Goal: Find contact information: Obtain details needed to contact an individual or organization

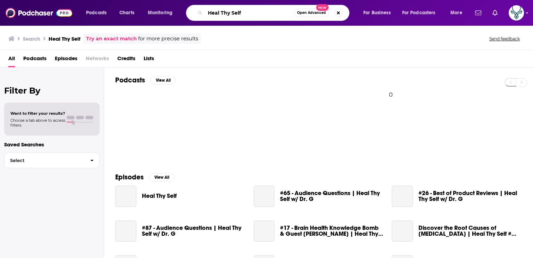
click at [258, 14] on input "Heal Thy Self" at bounding box center [249, 12] width 89 height 11
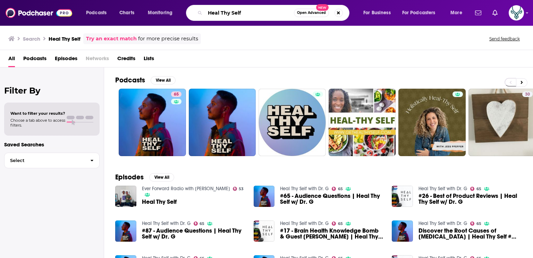
drag, startPoint x: 258, startPoint y: 14, endPoint x: 175, endPoint y: 9, distance: 83.1
click at [175, 9] on div "Podcasts Charts Monitoring Heal Thy Self Open Advanced New For Business For Pod…" at bounding box center [275, 13] width 388 height 16
type input "humanizeher"
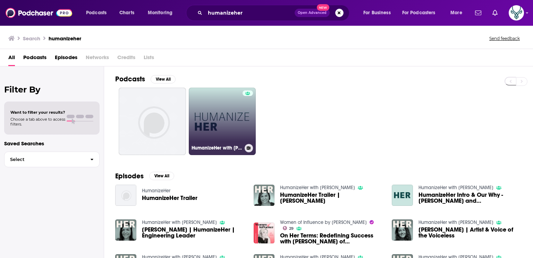
click at [222, 114] on link "HumanizeHer with Erica Lockheimer" at bounding box center [222, 120] width 67 height 67
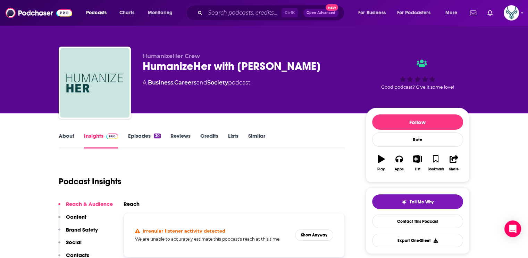
click at [62, 135] on link "About" at bounding box center [67, 140] width 16 height 16
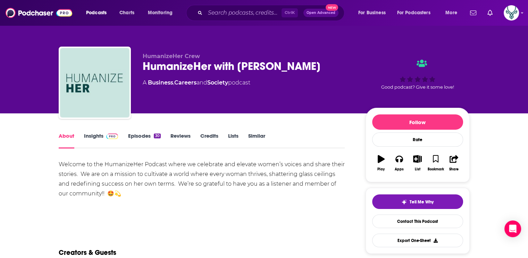
drag, startPoint x: 7, startPoint y: 51, endPoint x: 34, endPoint y: 2, distance: 56.3
click at [8, 49] on div "HumanizeHer Crew HumanizeHer with Erica Lockheimer A Business , Careers and Soc…" at bounding box center [264, 56] width 528 height 113
click at [230, 10] on input "Search podcasts, credits, & more..." at bounding box center [243, 12] width 76 height 11
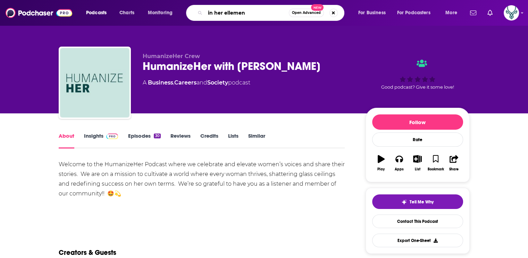
type input "in her ellement"
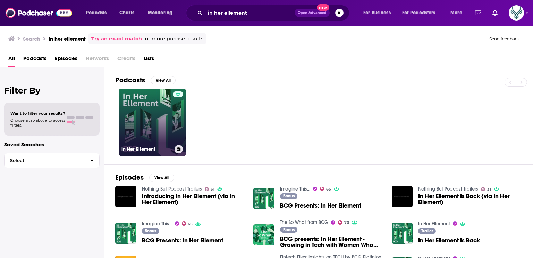
click at [151, 111] on link "In Her Ellement" at bounding box center [152, 122] width 67 height 67
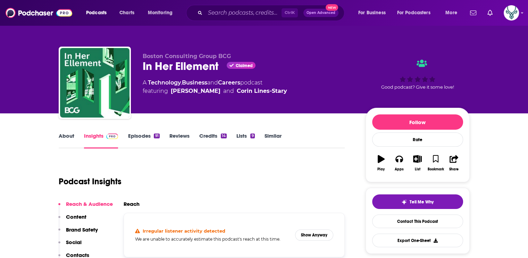
click at [66, 138] on link "About" at bounding box center [67, 140] width 16 height 16
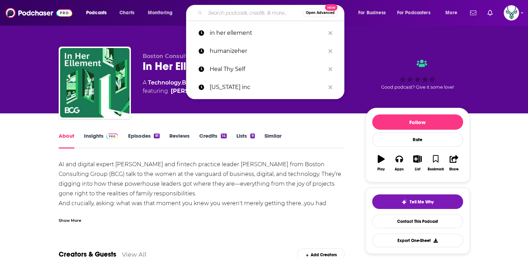
click at [266, 14] on input "Search podcasts, credits, & more..." at bounding box center [254, 12] width 98 height 11
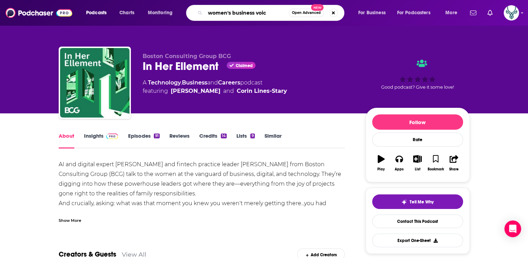
type input "women's business voice"
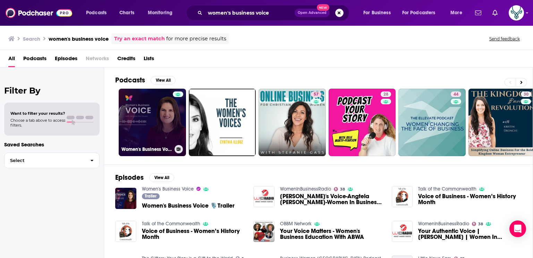
click at [154, 119] on link "Women's Business Voice" at bounding box center [152, 122] width 67 height 67
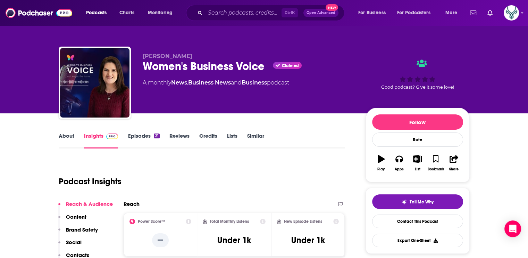
click at [68, 136] on link "About" at bounding box center [67, 140] width 16 height 16
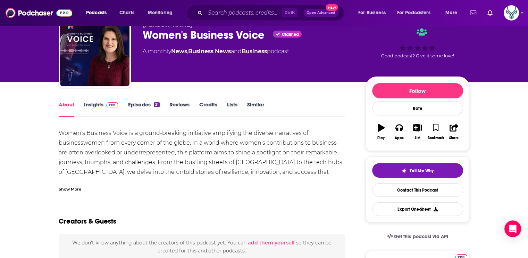
scroll to position [112, 0]
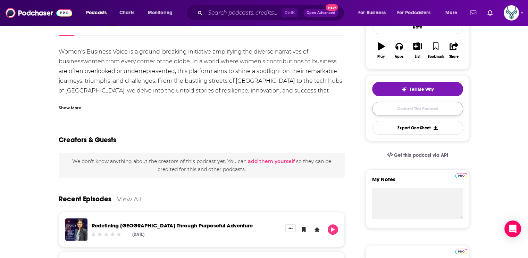
click at [396, 112] on link "Contact This Podcast" at bounding box center [417, 109] width 91 height 14
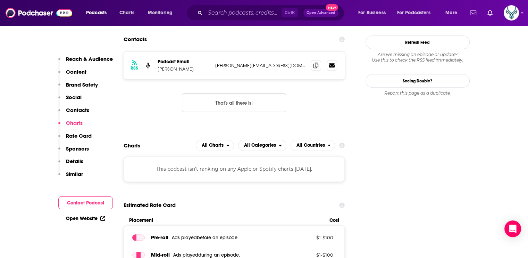
scroll to position [593, 0]
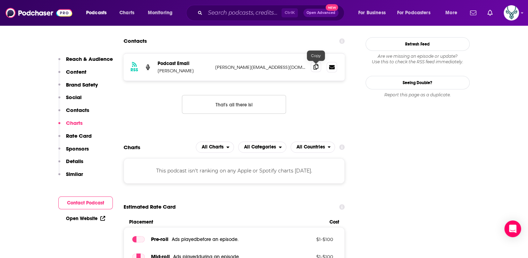
click at [314, 68] on icon at bounding box center [316, 67] width 5 height 6
drag, startPoint x: 383, startPoint y: 159, endPoint x: 427, endPoint y: 158, distance: 43.8
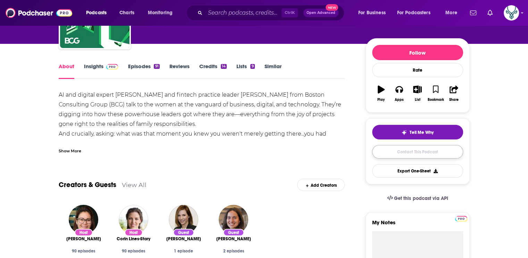
click at [406, 149] on link "Contact This Podcast" at bounding box center [417, 152] width 91 height 14
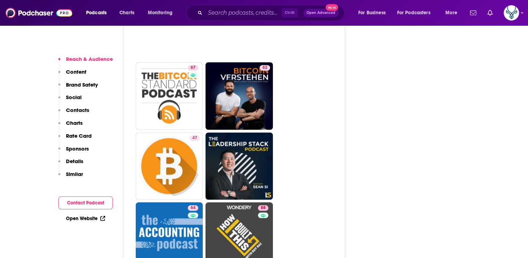
scroll to position [3292, 0]
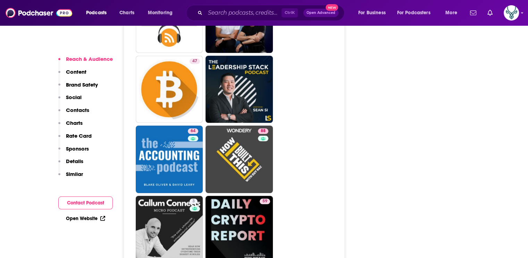
click at [78, 108] on p "Contacts" at bounding box center [77, 110] width 23 height 7
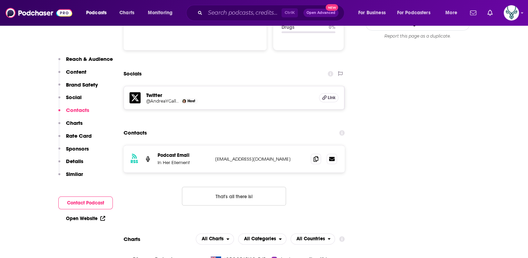
scroll to position [762, 0]
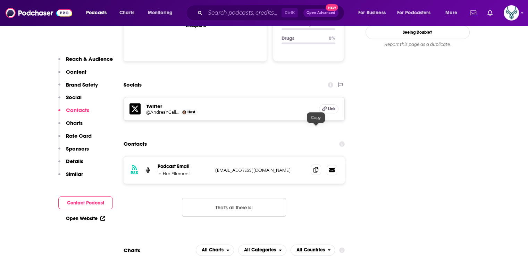
click at [316, 167] on icon at bounding box center [316, 170] width 5 height 6
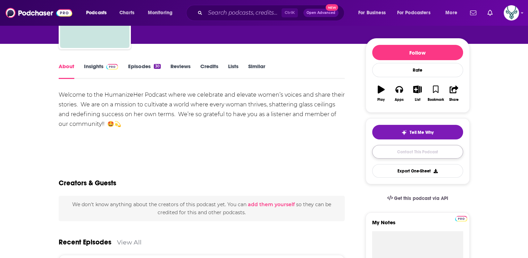
click at [403, 152] on link "Contact This Podcast" at bounding box center [417, 152] width 91 height 14
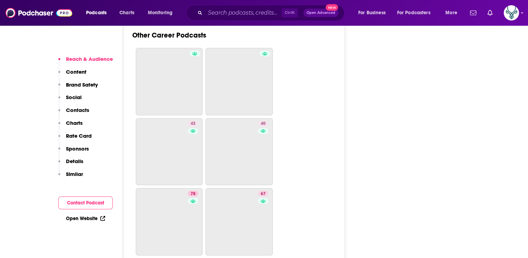
scroll to position [1979, 0]
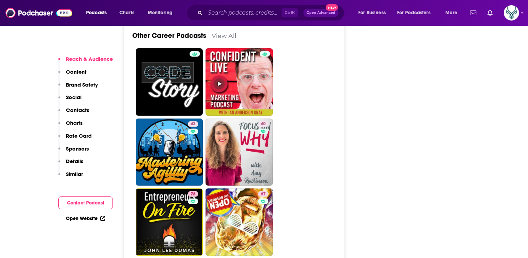
click at [75, 111] on p "Contacts" at bounding box center [77, 110] width 23 height 7
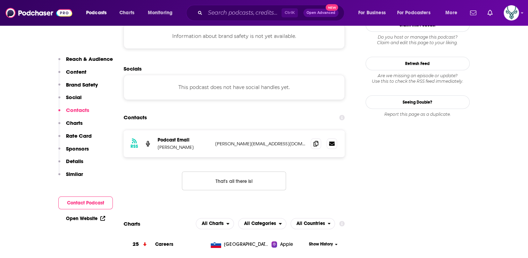
scroll to position [617, 0]
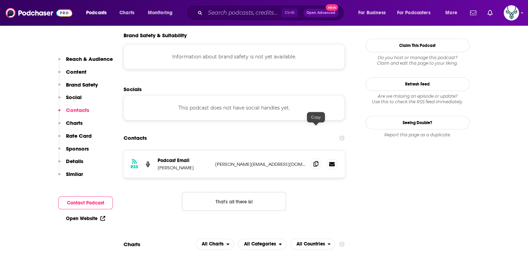
click at [315, 161] on icon at bounding box center [316, 164] width 5 height 6
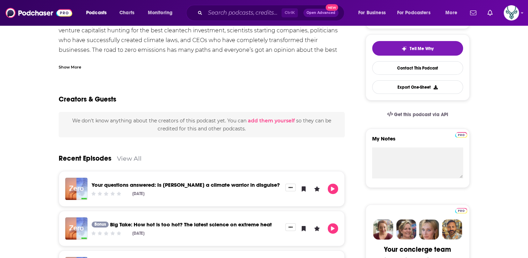
scroll to position [139, 0]
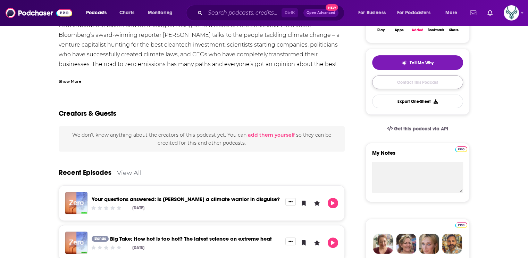
click at [419, 82] on link "Contact This Podcast" at bounding box center [417, 82] width 91 height 14
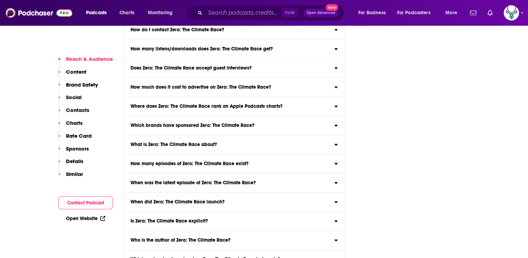
click at [77, 107] on p "Contacts" at bounding box center [77, 110] width 23 height 7
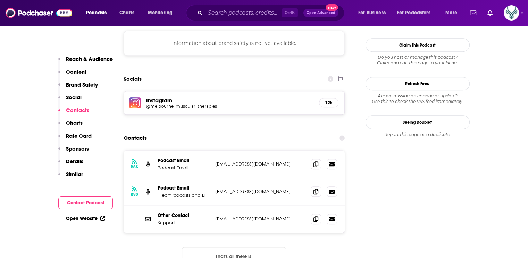
scroll to position [629, 0]
click at [317, 161] on icon at bounding box center [316, 164] width 5 height 6
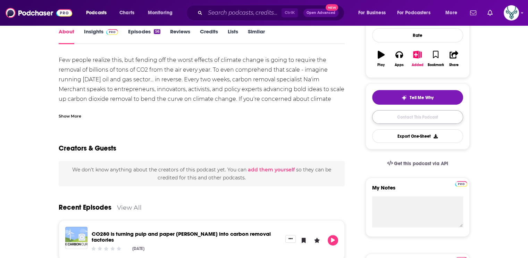
click at [410, 116] on link "Contact This Podcast" at bounding box center [417, 117] width 91 height 14
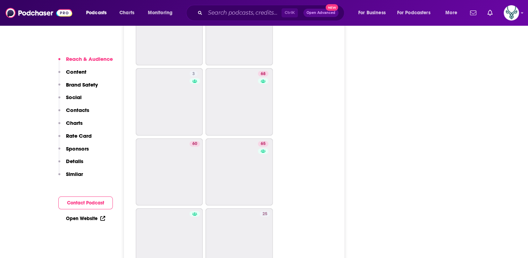
click at [76, 111] on p "Contacts" at bounding box center [77, 110] width 23 height 7
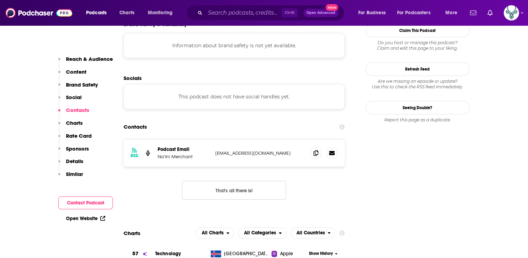
scroll to position [616, 0]
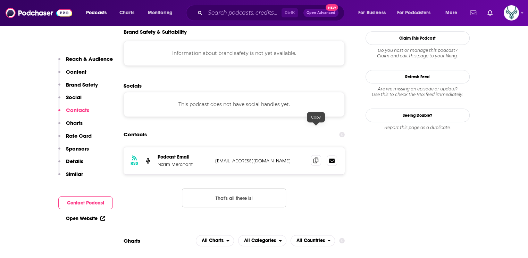
click at [315, 157] on icon at bounding box center [316, 160] width 5 height 6
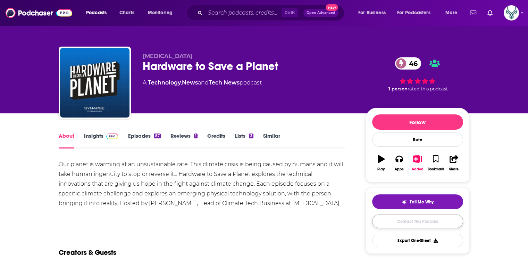
click at [395, 221] on link "Contact This Podcast" at bounding box center [417, 221] width 91 height 14
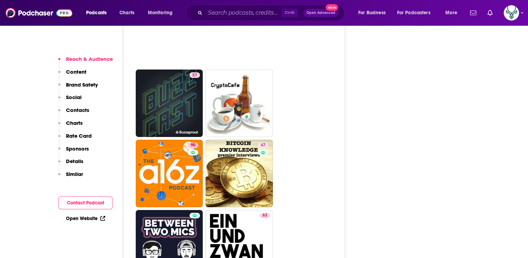
click at [77, 111] on p "Contacts" at bounding box center [77, 110] width 23 height 7
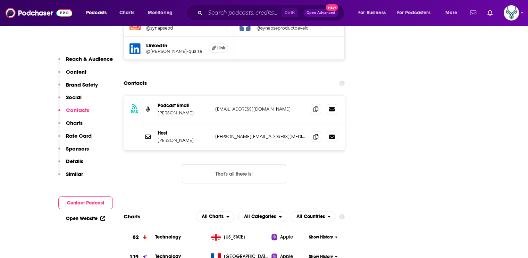
scroll to position [685, 0]
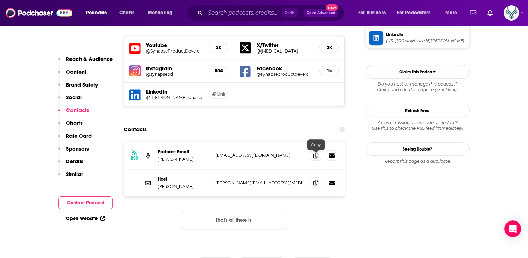
click at [317, 179] on icon at bounding box center [316, 182] width 5 height 6
click at [314, 152] on icon at bounding box center [316, 155] width 5 height 6
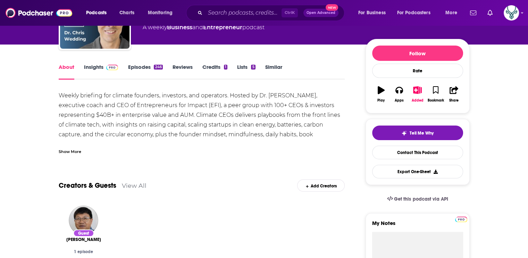
scroll to position [69, 0]
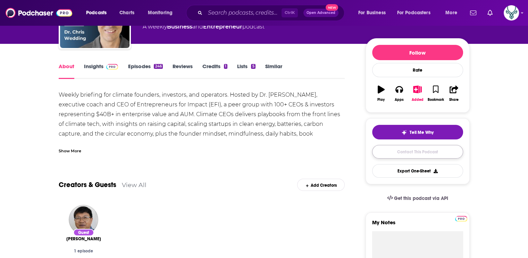
click at [399, 152] on link "Contact This Podcast" at bounding box center [417, 152] width 91 height 14
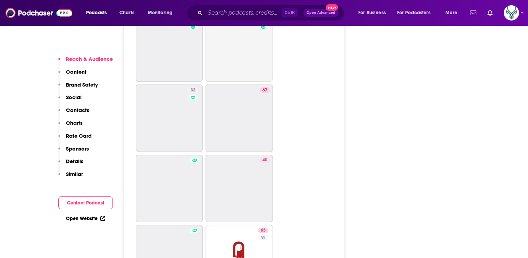
click at [72, 110] on p "Contacts" at bounding box center [77, 110] width 23 height 7
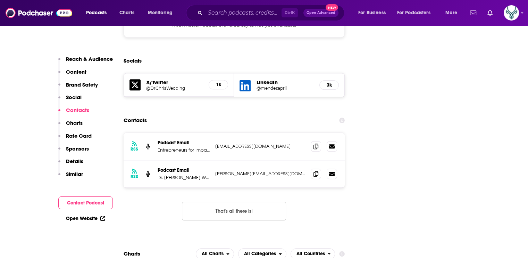
scroll to position [637, 0]
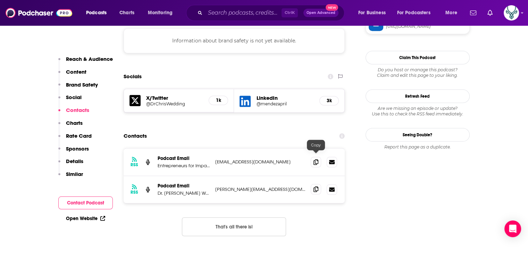
click at [314, 186] on icon at bounding box center [316, 189] width 5 height 6
click at [313, 156] on span at bounding box center [316, 161] width 10 height 10
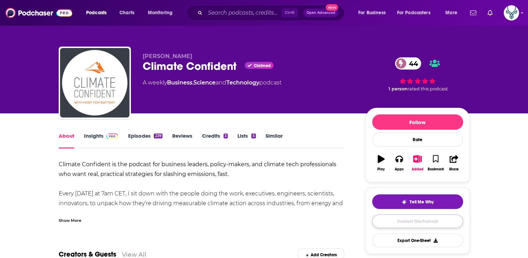
click at [392, 225] on link "Contact This Podcast" at bounding box center [417, 221] width 91 height 14
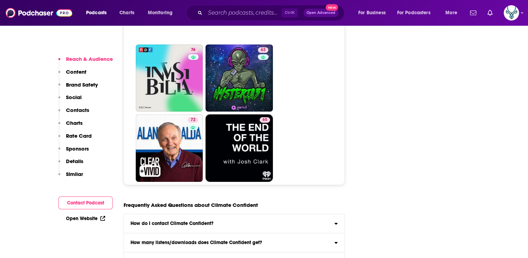
click at [68, 109] on p "Contacts" at bounding box center [77, 110] width 23 height 7
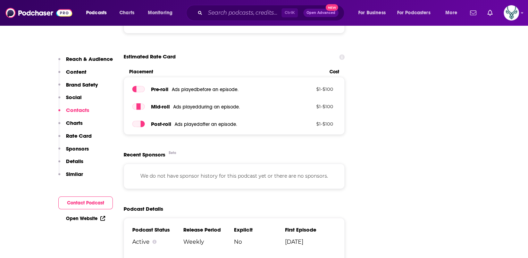
scroll to position [629, 0]
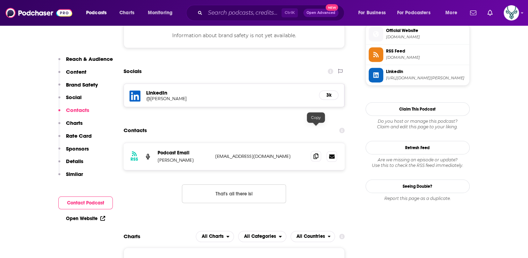
click at [317, 153] on icon at bounding box center [316, 156] width 5 height 6
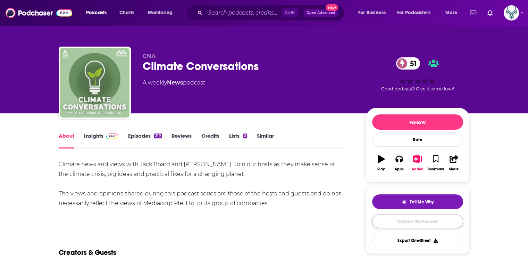
click at [424, 218] on link "Contact This Podcast" at bounding box center [417, 221] width 91 height 14
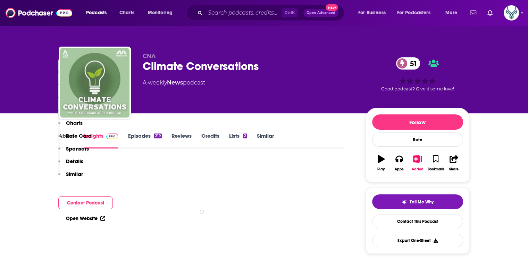
scroll to position [1457, 0]
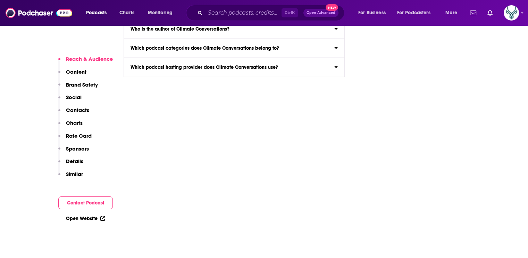
click at [73, 110] on p "Contacts" at bounding box center [77, 110] width 23 height 7
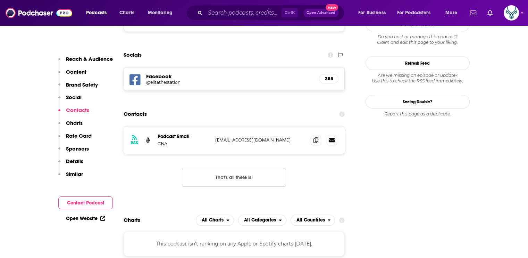
scroll to position [637, 0]
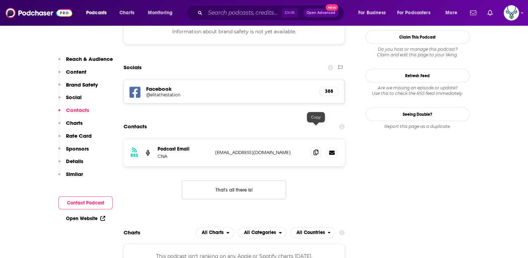
click at [317, 149] on icon at bounding box center [316, 152] width 5 height 6
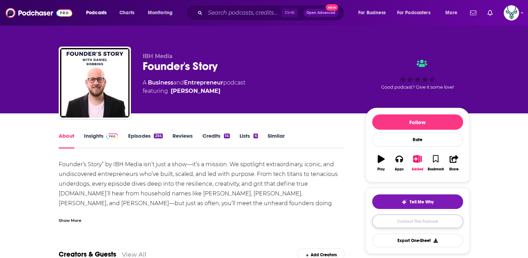
click at [411, 224] on link "Contact This Podcast" at bounding box center [417, 221] width 91 height 14
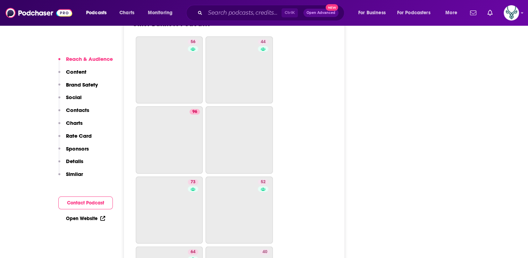
scroll to position [2389, 0]
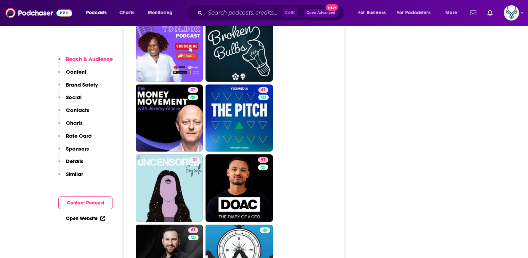
click at [76, 111] on p "Contacts" at bounding box center [77, 110] width 23 height 7
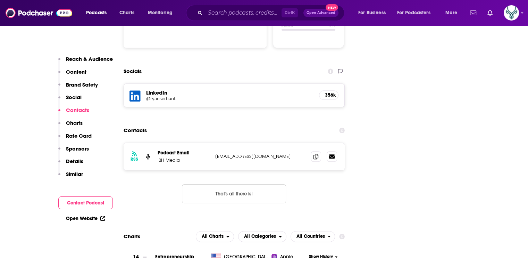
scroll to position [762, 0]
click at [313, 151] on span at bounding box center [316, 156] width 10 height 10
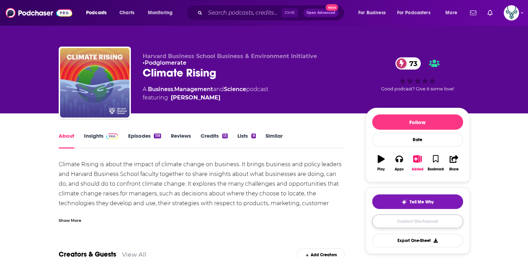
click at [412, 218] on link "Contact This Podcast" at bounding box center [417, 221] width 91 height 14
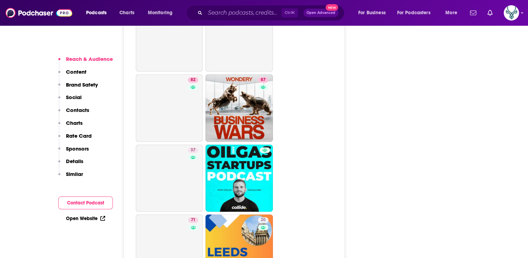
click at [72, 110] on p "Contacts" at bounding box center [77, 110] width 23 height 7
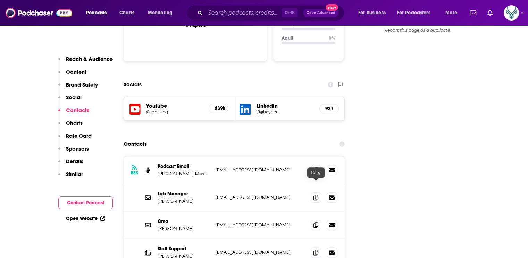
scroll to position [754, 0]
click at [317, 167] on icon at bounding box center [316, 170] width 5 height 6
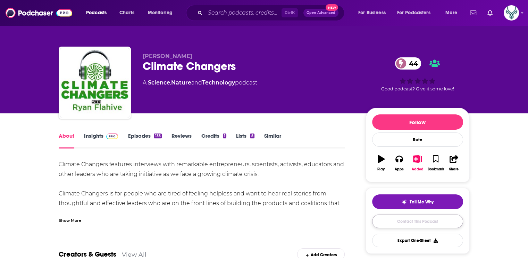
click at [410, 222] on link "Contact This Podcast" at bounding box center [417, 221] width 91 height 14
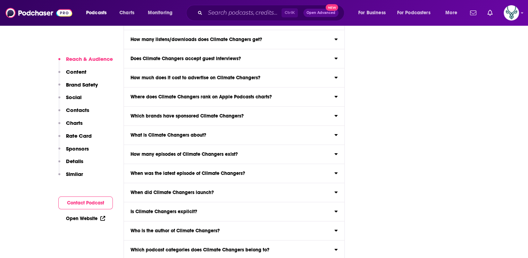
click at [76, 111] on p "Contacts" at bounding box center [77, 110] width 23 height 7
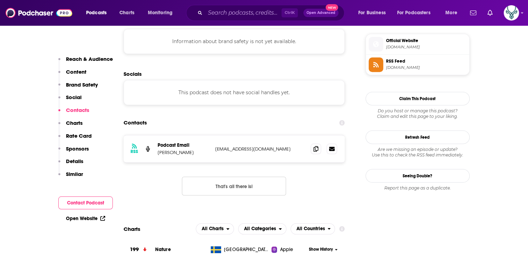
scroll to position [608, 0]
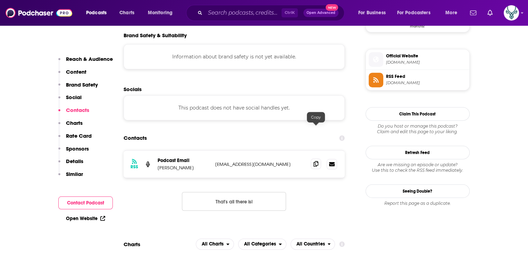
click at [320, 158] on span at bounding box center [316, 163] width 10 height 10
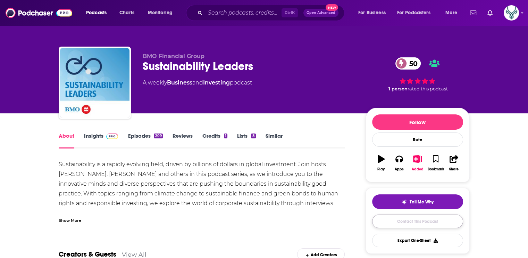
click at [397, 220] on link "Contact This Podcast" at bounding box center [417, 221] width 91 height 14
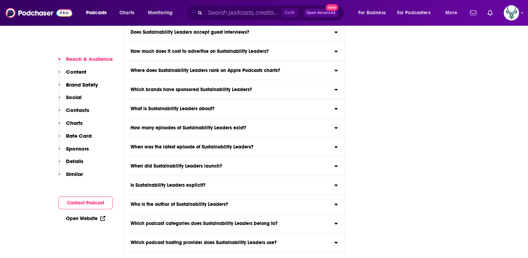
click at [77, 107] on p "Contacts" at bounding box center [77, 110] width 23 height 7
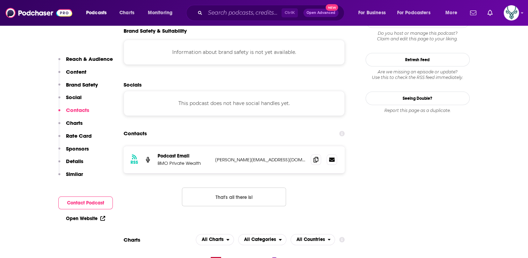
scroll to position [632, 0]
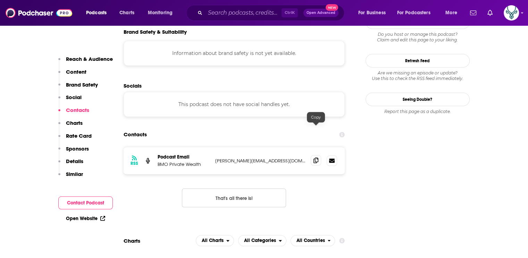
click at [316, 157] on icon at bounding box center [316, 160] width 5 height 6
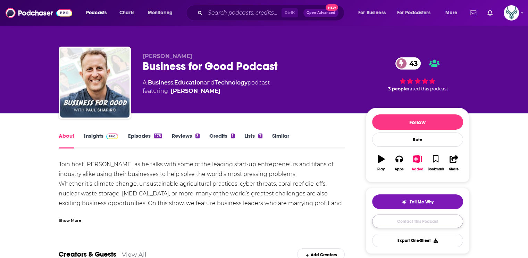
click at [401, 219] on link "Contact This Podcast" at bounding box center [417, 221] width 91 height 14
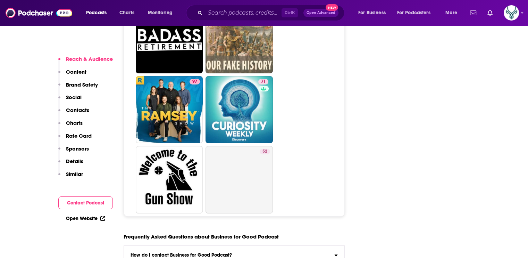
click at [78, 112] on p "Contacts" at bounding box center [77, 110] width 23 height 7
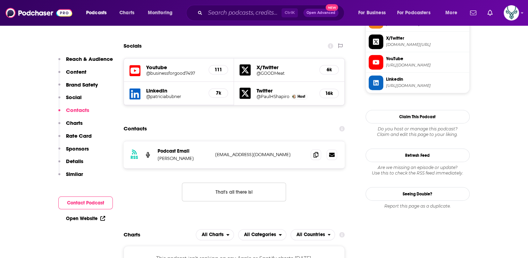
scroll to position [661, 0]
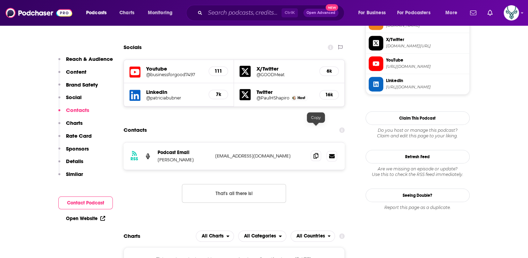
click at [314, 150] on span at bounding box center [316, 155] width 10 height 10
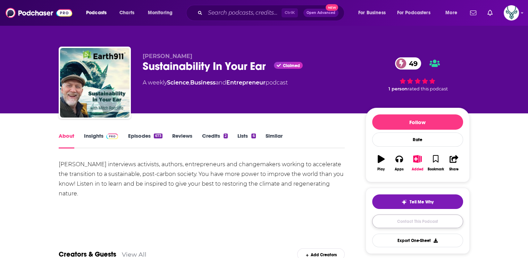
click at [392, 221] on link "Contact This Podcast" at bounding box center [417, 221] width 91 height 14
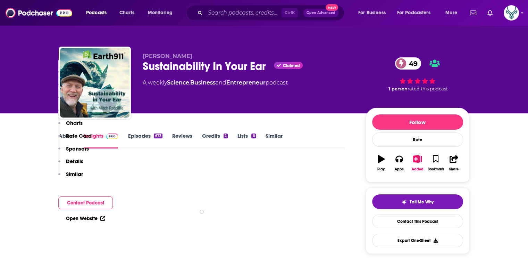
scroll to position [1457, 0]
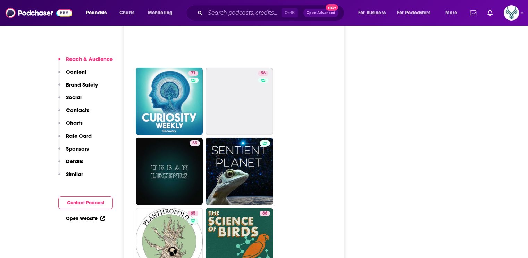
click at [77, 111] on p "Contacts" at bounding box center [77, 110] width 23 height 7
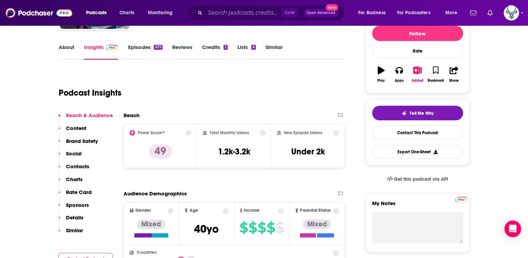
scroll to position [0, 0]
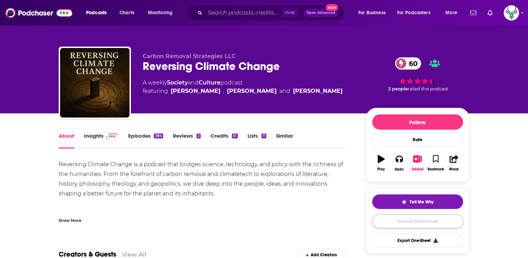
click at [404, 218] on link "Contact This Podcast" at bounding box center [417, 221] width 91 height 14
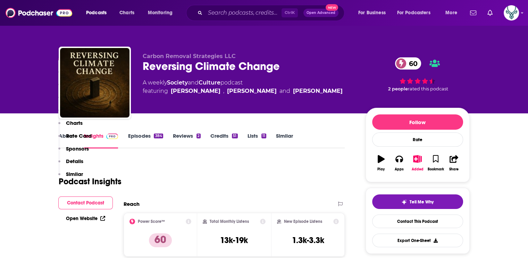
scroll to position [1457, 0]
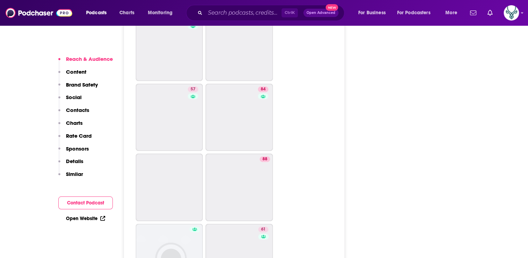
click at [70, 111] on p "Contacts" at bounding box center [77, 110] width 23 height 7
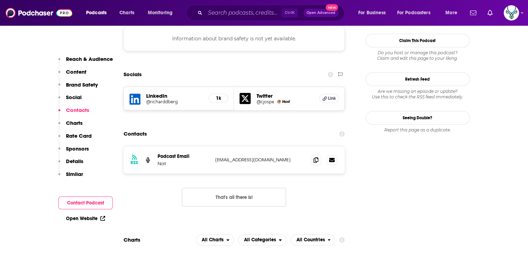
scroll to position [630, 0]
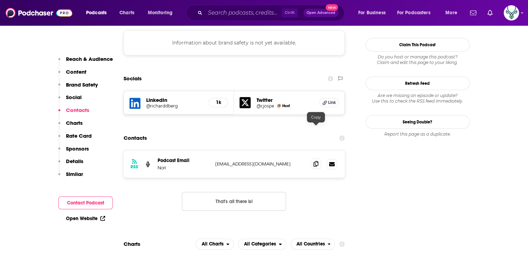
click at [316, 161] on icon at bounding box center [316, 164] width 5 height 6
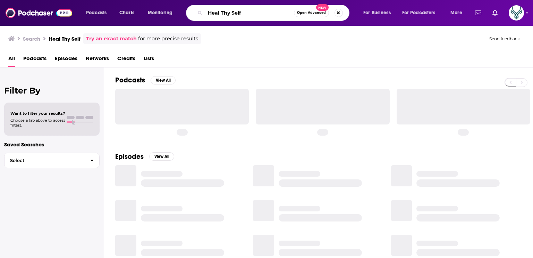
click at [236, 11] on input "Heal Thy Self" at bounding box center [249, 12] width 89 height 11
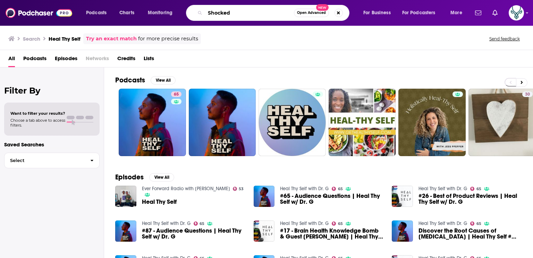
type input "Shocked"
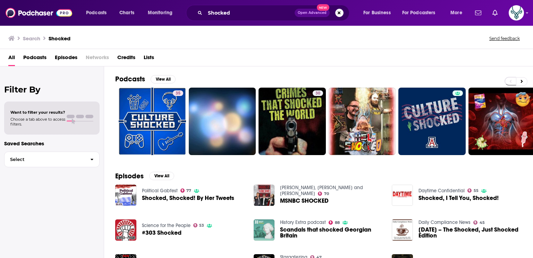
click at [282, 58] on div "All Podcasts Episodes Networks Credits Lists" at bounding box center [267, 59] width 519 height 14
